Goal: Task Accomplishment & Management: Use online tool/utility

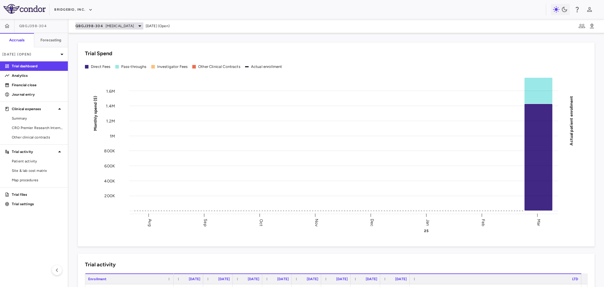
click at [112, 27] on span "Hypochondroplasia" at bounding box center [120, 25] width 28 height 5
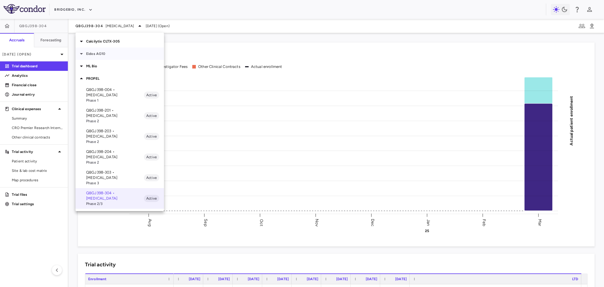
click at [98, 54] on p "Eidos AG10" at bounding box center [125, 53] width 78 height 5
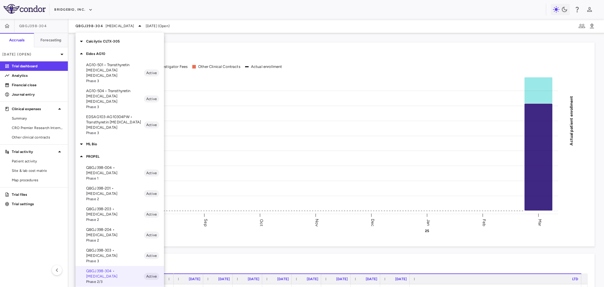
click at [109, 71] on p "AG10-501 • Transthyretin Amyloid Cardiomyopathy" at bounding box center [115, 70] width 58 height 16
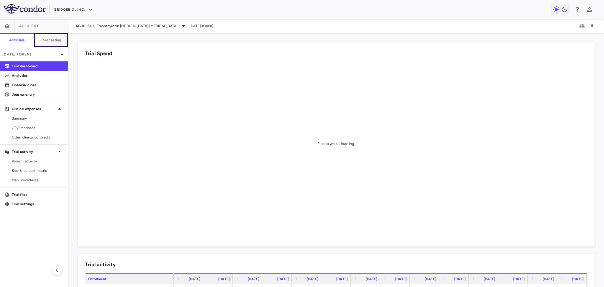
click at [58, 41] on h6 "Forecasting" at bounding box center [50, 39] width 21 height 5
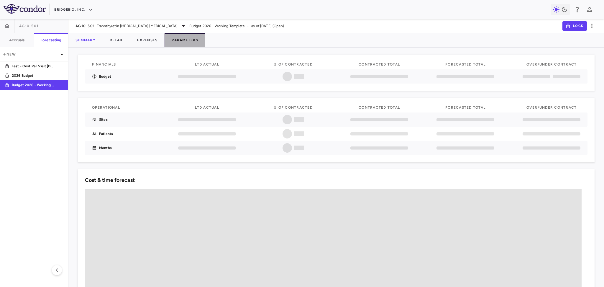
click at [193, 40] on button "Parameters" at bounding box center [185, 40] width 41 height 14
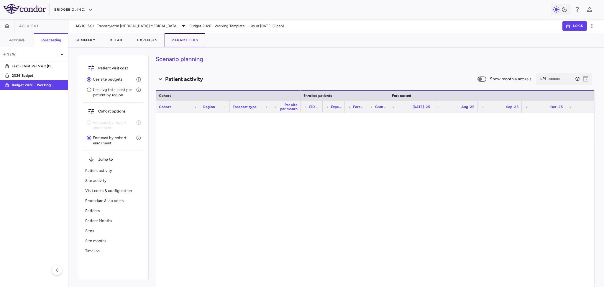
type input "********"
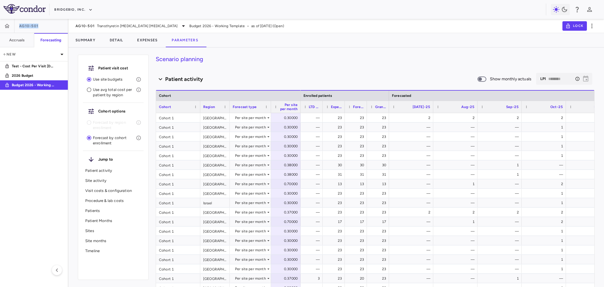
drag, startPoint x: 17, startPoint y: 26, endPoint x: 46, endPoint y: 27, distance: 29.0
click at [46, 27] on div "AG10-501" at bounding box center [34, 26] width 68 height 14
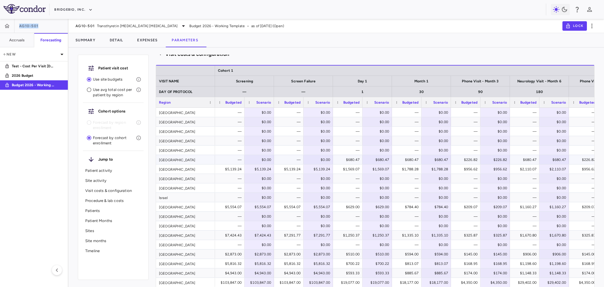
scroll to position [590, 0]
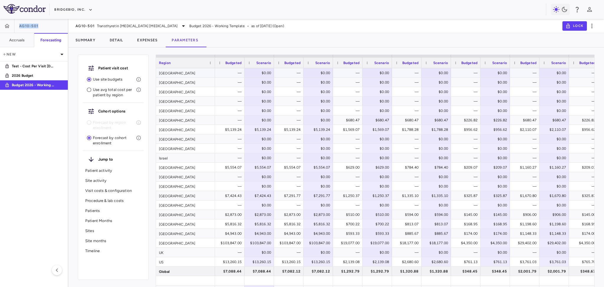
click at [184, 73] on div "[GEOGRAPHIC_DATA]" at bounding box center [185, 72] width 59 height 9
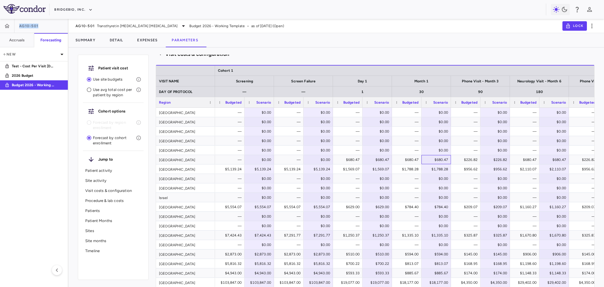
scroll to position [511, 0]
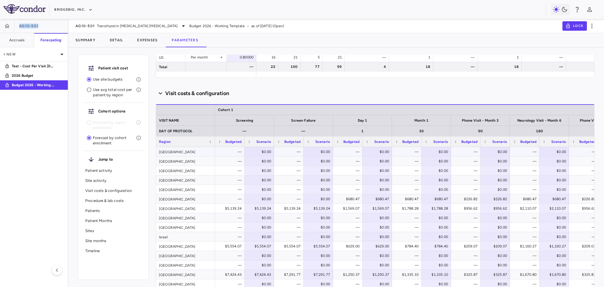
click at [193, 147] on div "[GEOGRAPHIC_DATA]" at bounding box center [185, 151] width 59 height 9
click at [191, 151] on div "[GEOGRAPHIC_DATA]" at bounding box center [185, 151] width 59 height 9
click at [189, 170] on div "[GEOGRAPHIC_DATA]" at bounding box center [185, 170] width 59 height 9
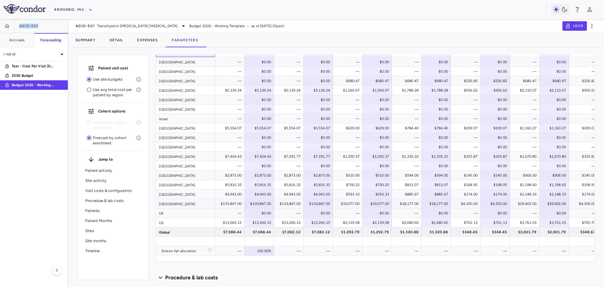
scroll to position [551, 0]
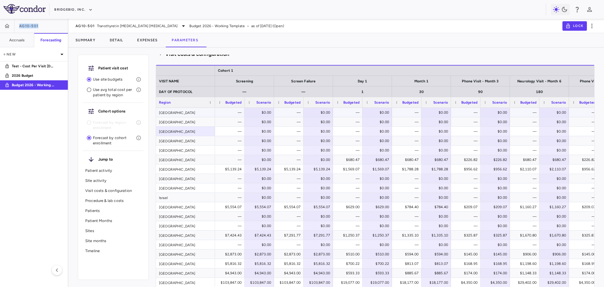
click at [268, 112] on div "$0.00" at bounding box center [260, 112] width 21 height 9
click at [54, 172] on aside "AG10-501 Accruals Forecasting New Test - Cost Per Visit Mar2025 2026 Budget Bud…" at bounding box center [34, 153] width 68 height 268
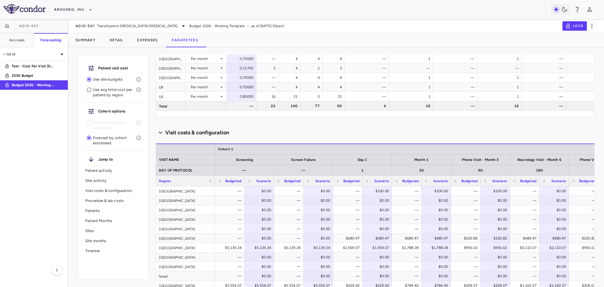
scroll to position [511, 0]
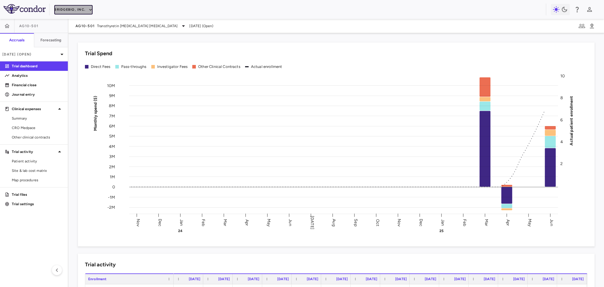
click at [79, 12] on button "BridgeBio, Inc." at bounding box center [73, 9] width 38 height 9
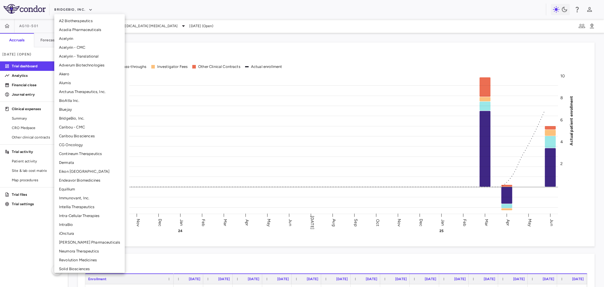
scroll to position [65, 0]
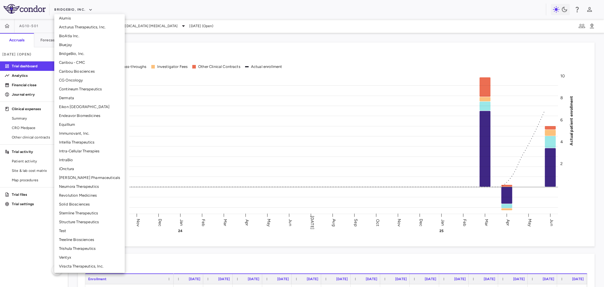
click at [76, 220] on li "Structure Therapeutics" at bounding box center [89, 222] width 71 height 9
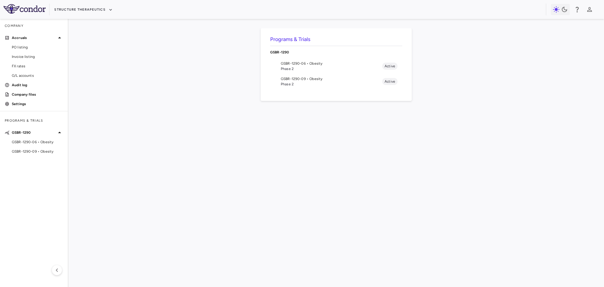
click at [308, 79] on span "GSBR-1290-09 • Obesity" at bounding box center [332, 78] width 102 height 5
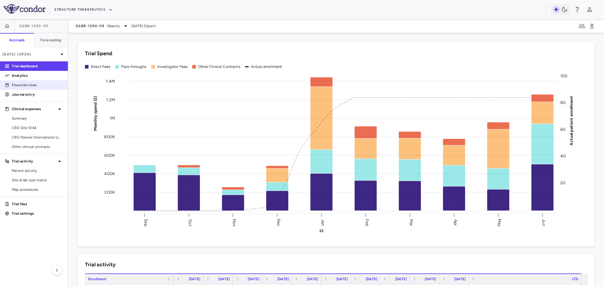
click at [34, 85] on p "Financial close" at bounding box center [37, 84] width 51 height 5
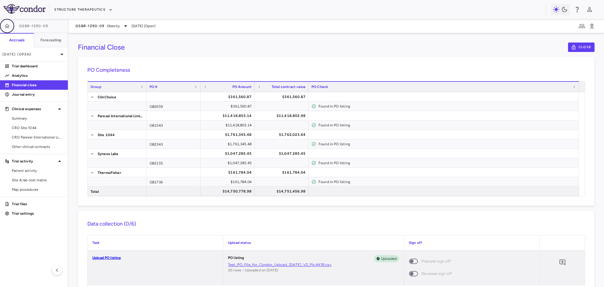
click at [8, 25] on icon "button" at bounding box center [7, 26] width 6 height 6
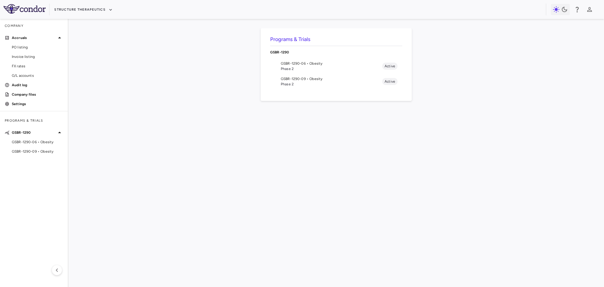
click at [277, 188] on div "Programs & Trials GSBR-1290 GSBR-1290-06 • Obesity Phase 2 Active GSBR-1290-09 …" at bounding box center [336, 152] width 517 height 249
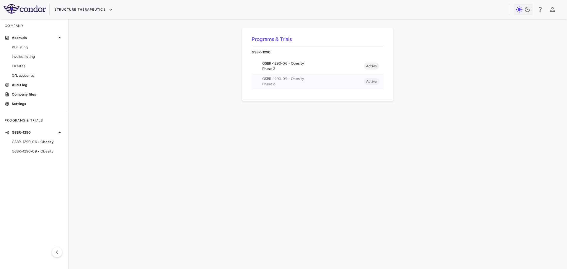
click at [293, 81] on span "Phase 2" at bounding box center [313, 83] width 102 height 5
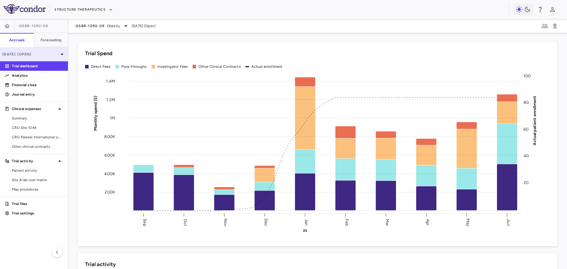
click at [29, 54] on p "Jun 2025 (Open)" at bounding box center [30, 54] width 56 height 5
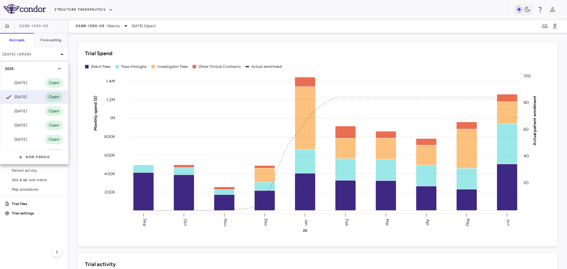
click at [33, 57] on div at bounding box center [283, 134] width 567 height 269
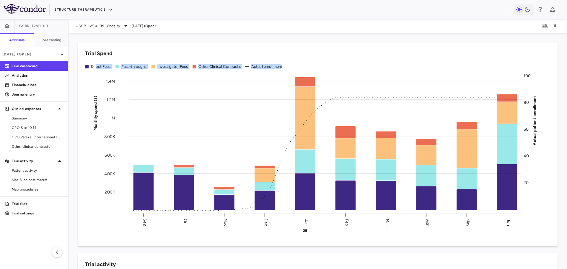
drag, startPoint x: 282, startPoint y: 65, endPoint x: 96, endPoint y: 68, distance: 185.6
click at [96, 68] on div "Direct Fees Pass-throughs Investigator Fees Other Clinical Contracts Actual enr…" at bounding box center [317, 66] width 465 height 9
click at [155, 67] on div "Investigator Fees" at bounding box center [169, 66] width 37 height 9
drag, startPoint x: 91, startPoint y: 67, endPoint x: 191, endPoint y: 67, distance: 100.0
click at [191, 67] on div "Direct Fees Pass-throughs Investigator Fees Other Clinical Contracts Actual enr…" at bounding box center [317, 66] width 465 height 9
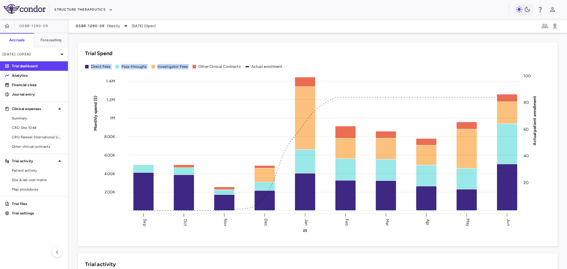
click at [258, 68] on div "Actual enrollment" at bounding box center [266, 66] width 31 height 5
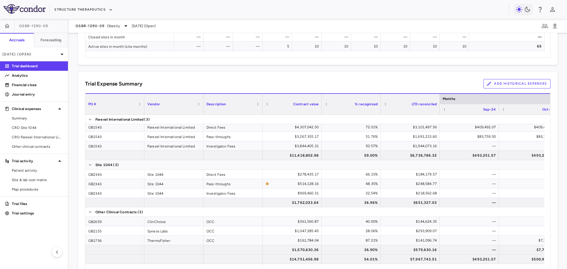
scroll to position [356, 0]
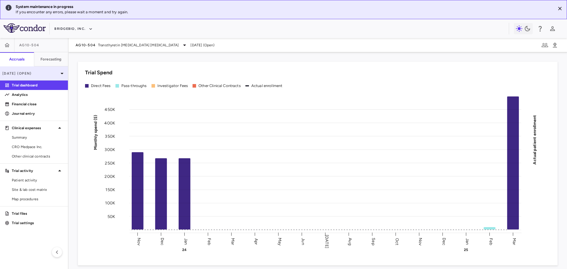
click at [39, 73] on p "Mar 2025 (Open)" at bounding box center [30, 73] width 56 height 5
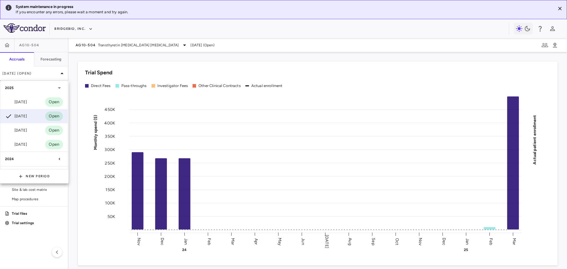
click at [39, 74] on div at bounding box center [283, 134] width 567 height 269
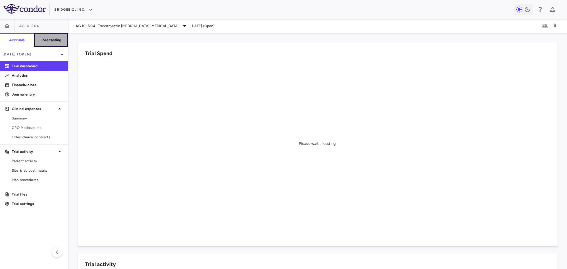
click at [53, 39] on h6 "Forecasting" at bounding box center [50, 39] width 21 height 5
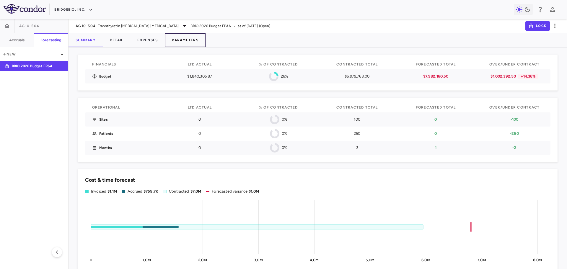
click at [193, 41] on button "Parameters" at bounding box center [185, 40] width 41 height 14
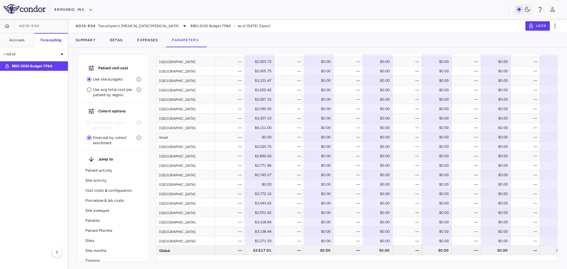
scroll to position [590, 0]
